Goal: Task Accomplishment & Management: Manage account settings

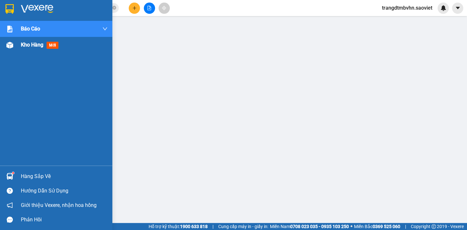
click at [29, 46] on span "Kho hàng" at bounding box center [32, 45] width 22 height 6
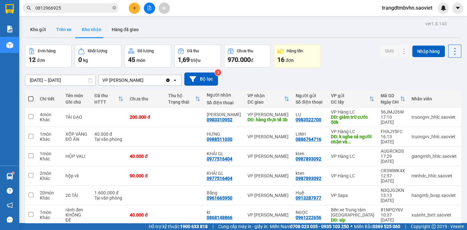
click at [62, 28] on button "Trên xe" at bounding box center [64, 29] width 26 height 15
type input "[DATE] – [DATE]"
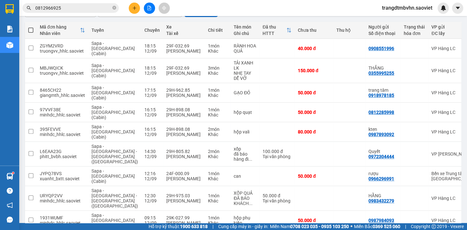
scroll to position [80, 0]
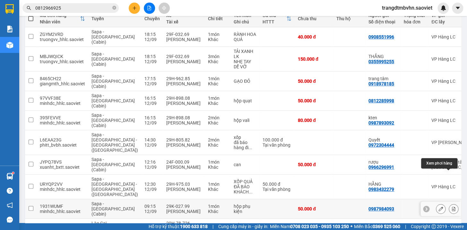
click at [452, 207] on icon at bounding box center [454, 209] width 4 height 4
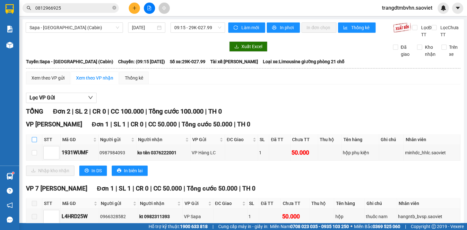
click at [32, 142] on input "checkbox" at bounding box center [34, 139] width 5 height 5
checkbox input "true"
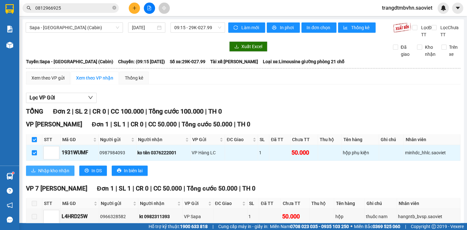
click at [48, 174] on span "Nhập kho nhận" at bounding box center [53, 170] width 31 height 7
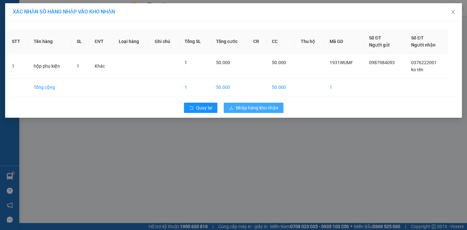
click at [265, 109] on span "Nhập hàng kho nhận" at bounding box center [257, 107] width 42 height 7
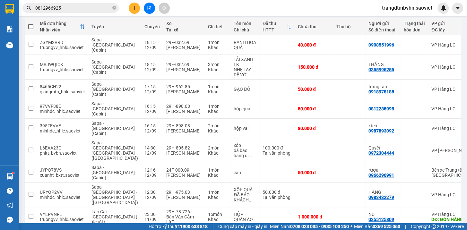
scroll to position [98, 0]
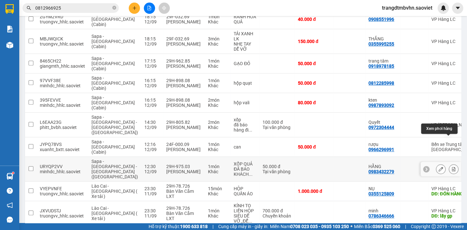
click at [449, 164] on button at bounding box center [453, 169] width 9 height 11
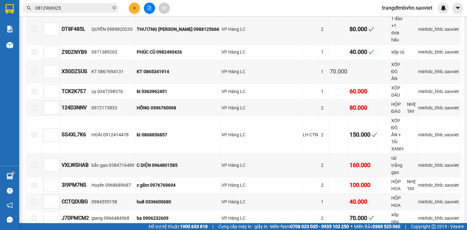
scroll to position [346, 0]
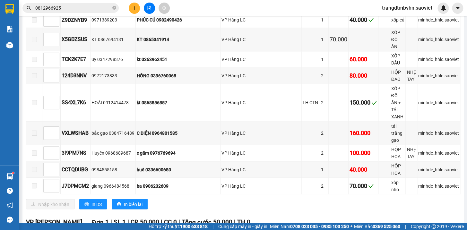
checkbox input "true"
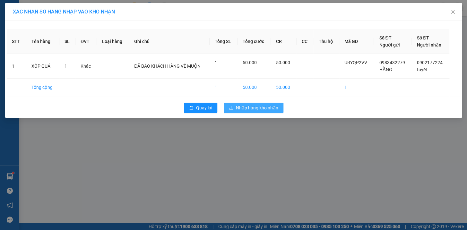
click at [273, 108] on span "Nhập hàng kho nhận" at bounding box center [257, 107] width 42 height 7
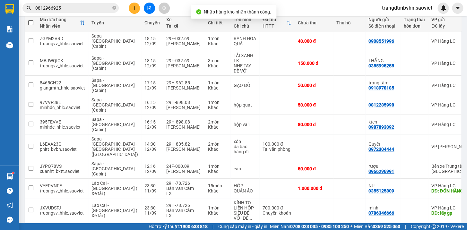
scroll to position [77, 0]
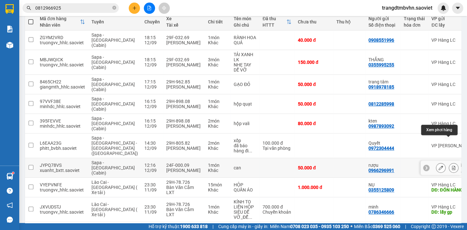
click at [451, 166] on icon at bounding box center [453, 168] width 4 height 4
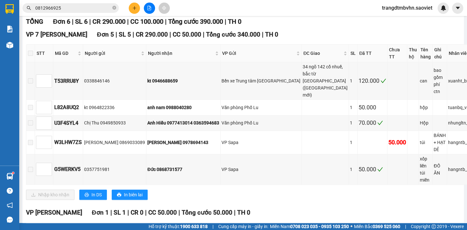
scroll to position [141, 0]
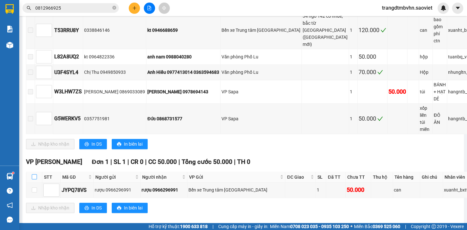
click at [33, 174] on input "checkbox" at bounding box center [34, 176] width 5 height 5
checkbox input "true"
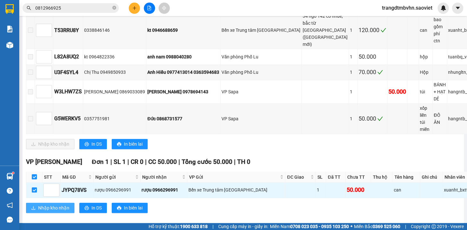
click at [62, 204] on span "Nhập kho nhận" at bounding box center [53, 207] width 31 height 7
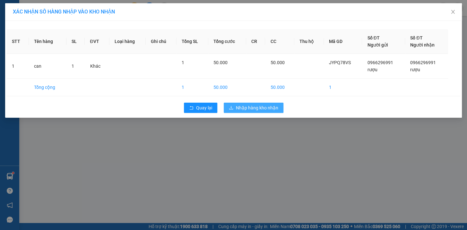
click at [275, 107] on span "Nhập hàng kho nhận" at bounding box center [257, 107] width 42 height 7
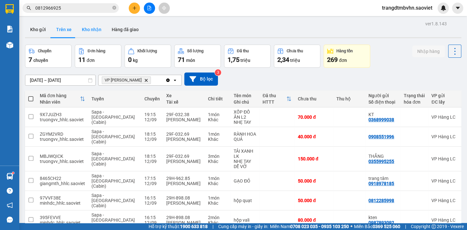
click at [87, 28] on button "Kho nhận" at bounding box center [92, 29] width 30 height 15
type input "[DATE] – [DATE]"
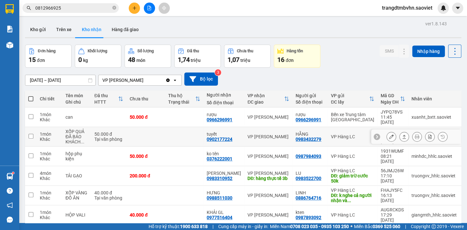
click at [389, 135] on icon at bounding box center [391, 137] width 4 height 4
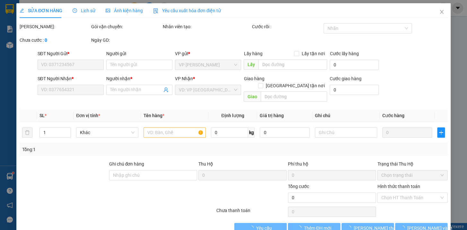
type input "0983432279"
type input "HẰNG"
type input "0902177224"
type input "tuyết"
type input "50.000"
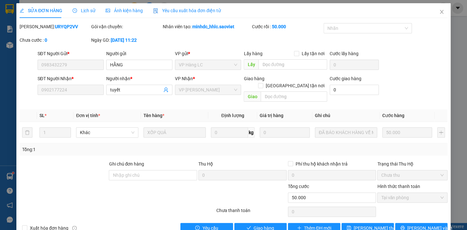
click at [88, 13] on span "Lịch sử" at bounding box center [84, 10] width 23 height 5
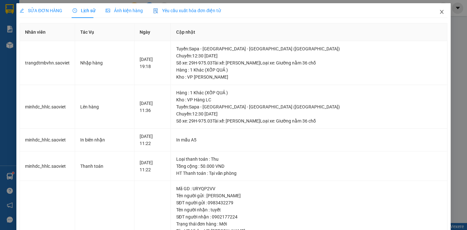
click at [439, 12] on icon "close" at bounding box center [441, 11] width 5 height 5
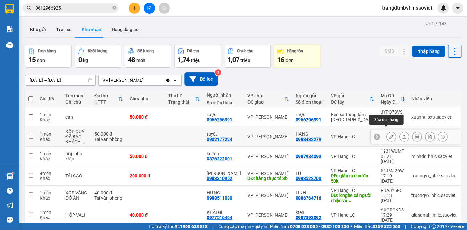
click at [389, 135] on icon at bounding box center [391, 137] width 4 height 4
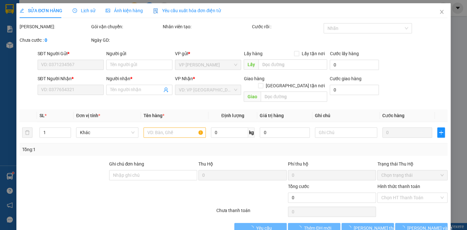
type input "0983432279"
type input "HẰNG"
type input "0902177224"
type input "tuyết"
type input "50.000"
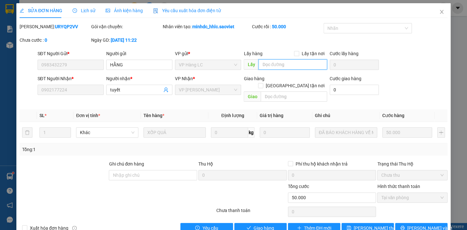
click at [289, 64] on input "text" at bounding box center [292, 64] width 69 height 10
type input "chưa có"
click at [371, 225] on span "[PERSON_NAME] thay đổi" at bounding box center [379, 228] width 51 height 7
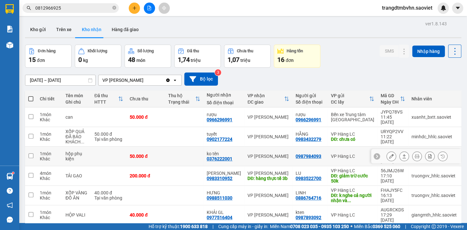
drag, startPoint x: 195, startPoint y: 150, endPoint x: 191, endPoint y: 136, distance: 14.9
click at [195, 149] on td at bounding box center [184, 157] width 39 height 20
checkbox input "true"
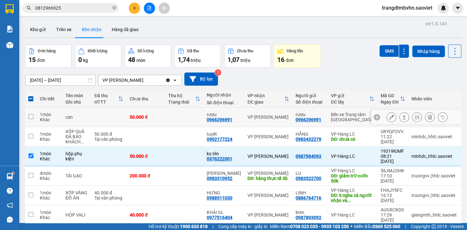
click at [188, 117] on td at bounding box center [184, 118] width 39 height 20
checkbox input "true"
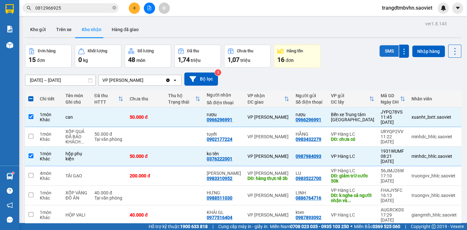
click at [388, 49] on button "SMS" at bounding box center [388, 51] width 19 height 12
click at [29, 100] on span at bounding box center [30, 98] width 5 height 5
click at [31, 96] on input "checkbox" at bounding box center [31, 96] width 0 height 0
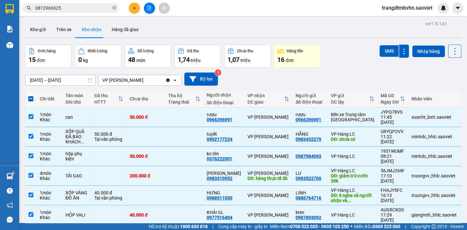
checkbox input "true"
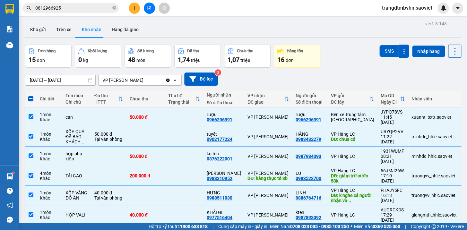
checkbox input "true"
click at [29, 100] on span at bounding box center [30, 98] width 5 height 5
click at [31, 96] on input "checkbox" at bounding box center [31, 96] width 0 height 0
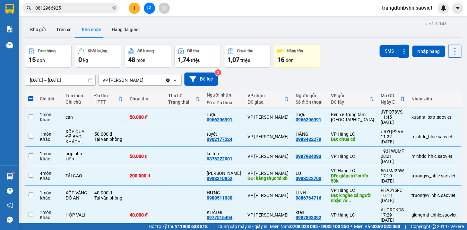
checkbox input "false"
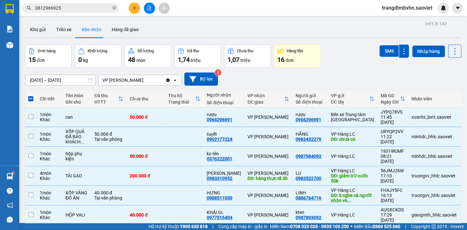
checkbox input "false"
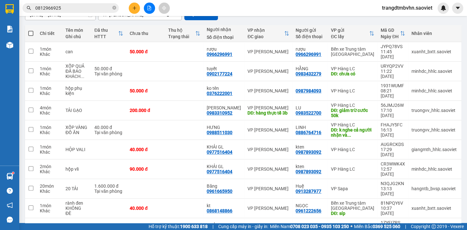
scroll to position [77, 0]
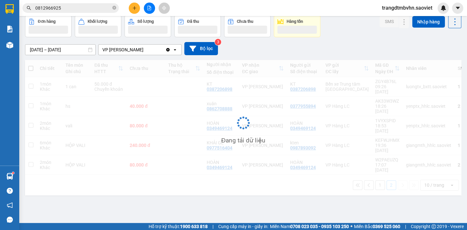
scroll to position [29, 0]
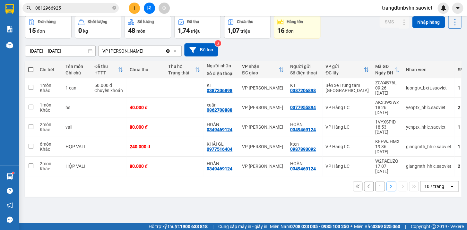
click at [375, 182] on button "1" at bounding box center [380, 187] width 10 height 10
